Goal: Navigation & Orientation: Find specific page/section

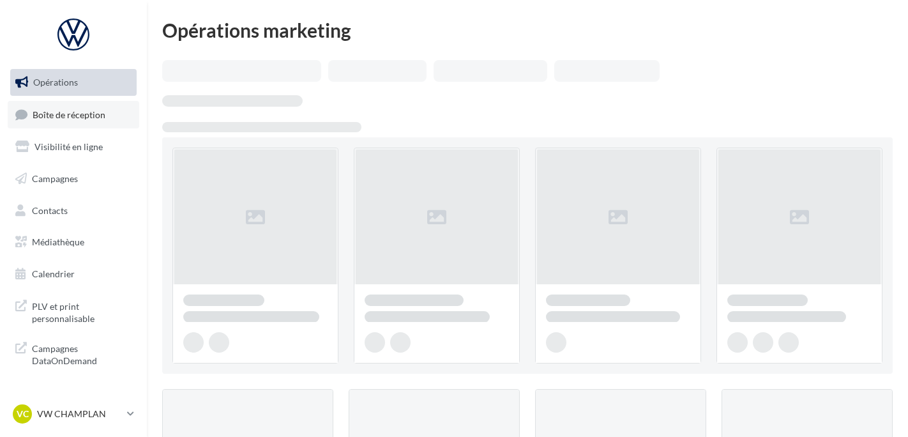
click at [66, 111] on span "Boîte de réception" at bounding box center [69, 114] width 73 height 11
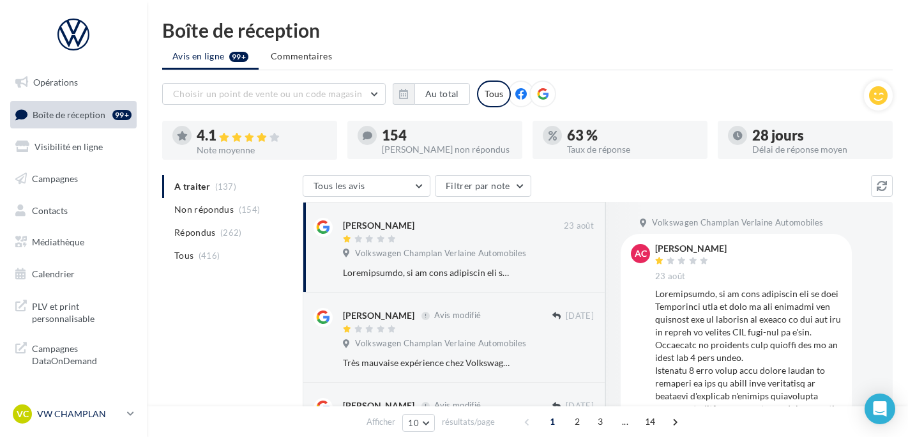
click at [89, 420] on p "VW CHAMPLAN" at bounding box center [79, 413] width 85 height 13
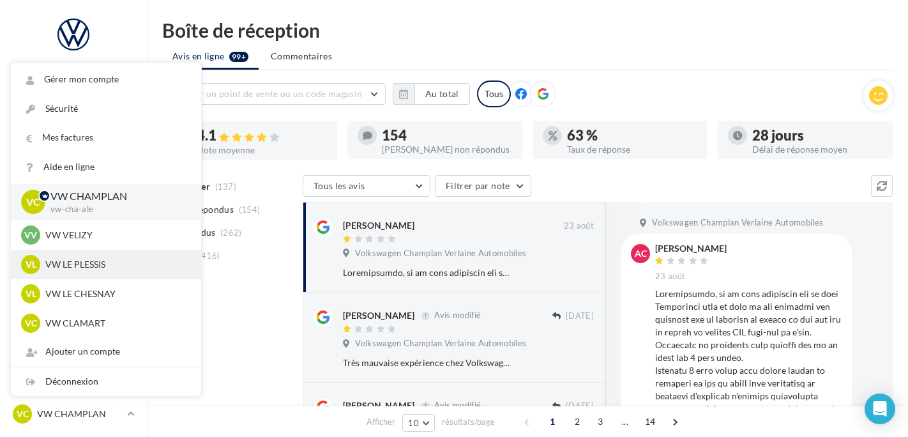
click at [64, 260] on p "VW LE PLESSIS" at bounding box center [115, 264] width 140 height 13
